Goal: Navigation & Orientation: Find specific page/section

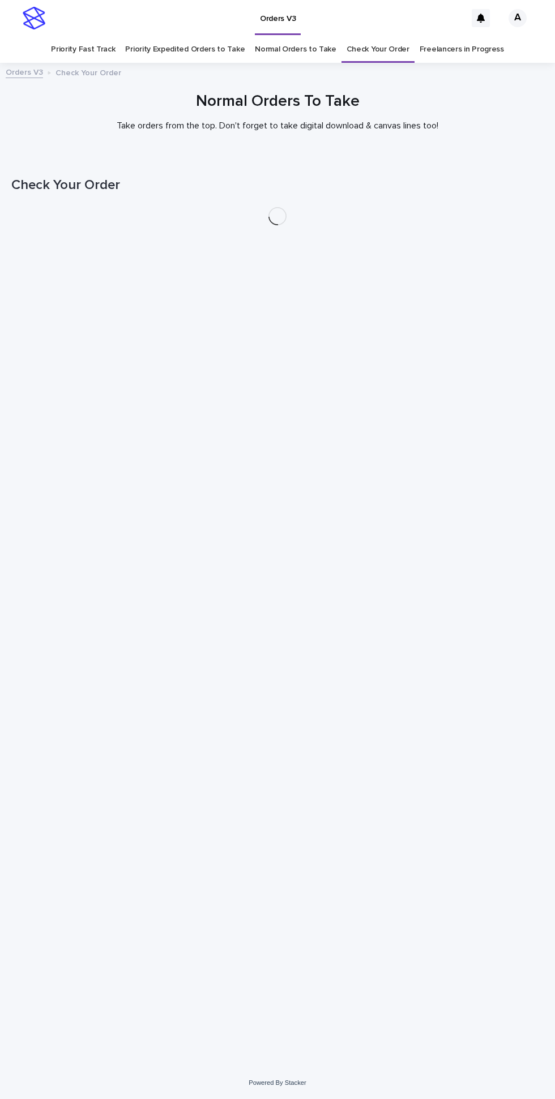
scroll to position [36, 0]
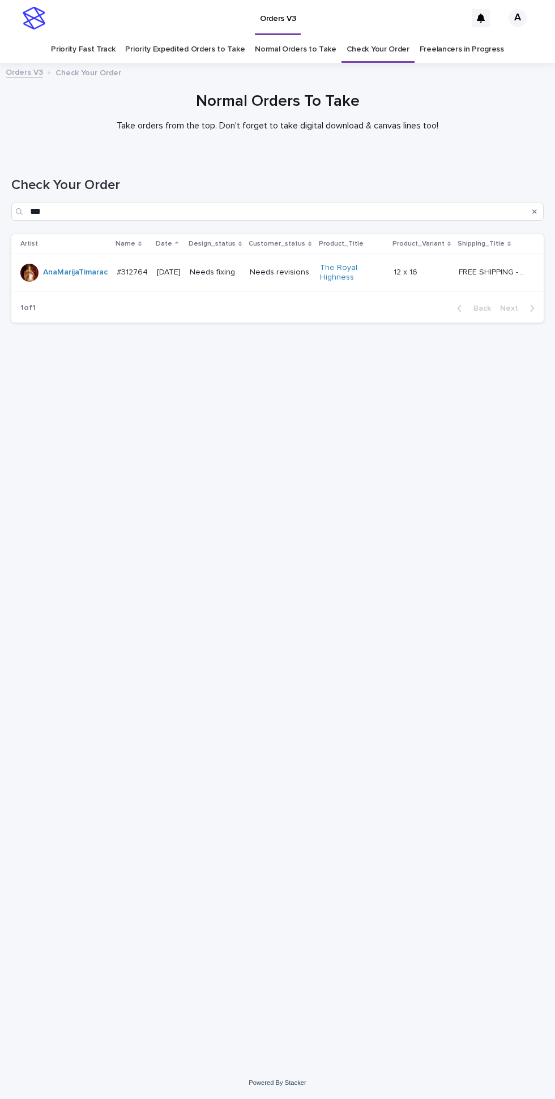
click at [281, 36] on link "Normal Orders to Take" at bounding box center [296, 49] width 82 height 27
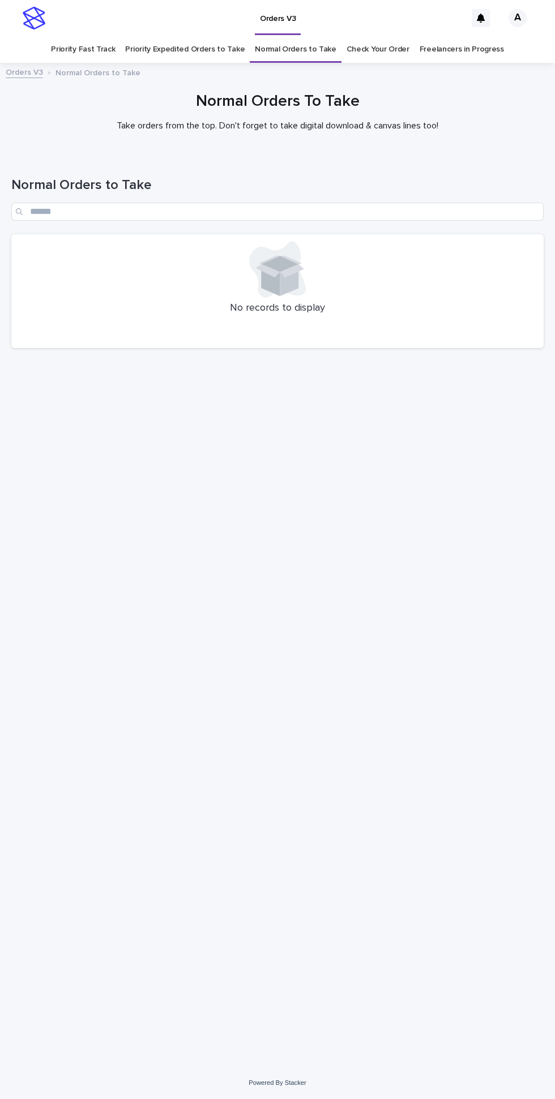
click at [208, 36] on link "Priority Expedited Orders to Take" at bounding box center [184, 49] width 119 height 27
click at [82, 36] on link "Priority Fast Track" at bounding box center [83, 49] width 64 height 27
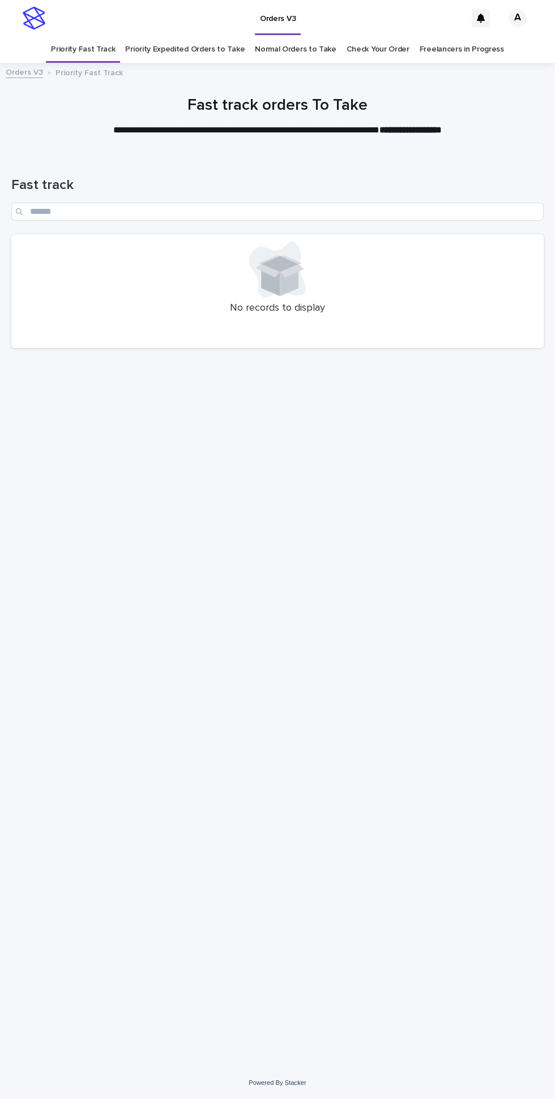
click at [434, 36] on link "Freelancers in Progress" at bounding box center [461, 49] width 84 height 27
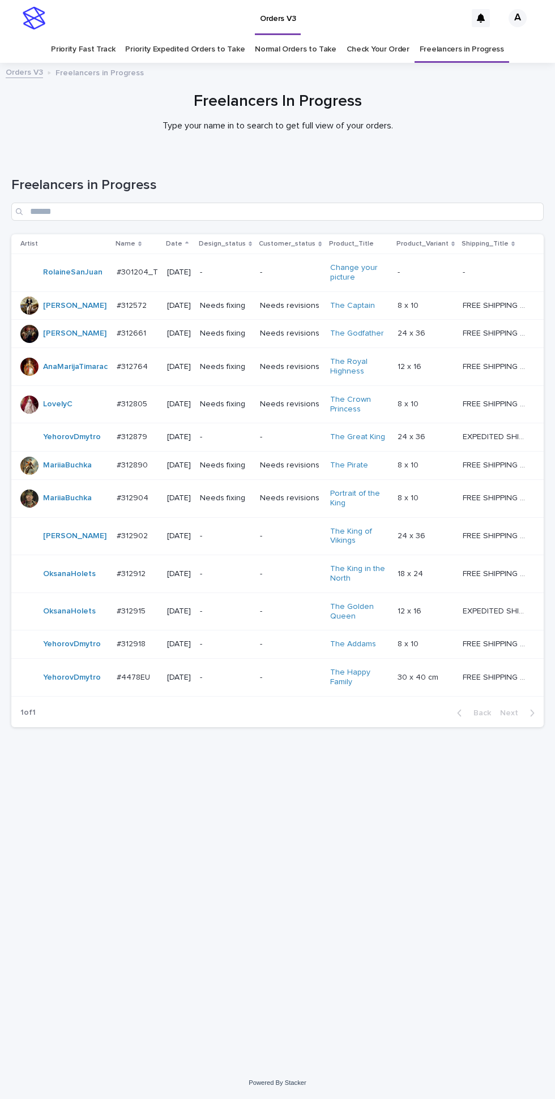
click at [354, 36] on link "Check Your Order" at bounding box center [377, 49] width 63 height 27
